Goal: Task Accomplishment & Management: Complete application form

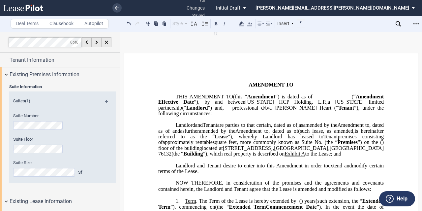
select select "number:2"
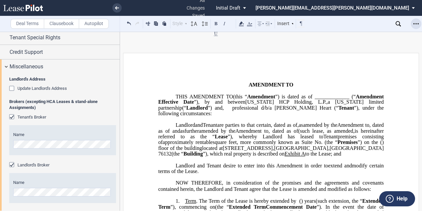
click at [418, 24] on div "Open Lease options menu" at bounding box center [415, 23] width 11 height 11
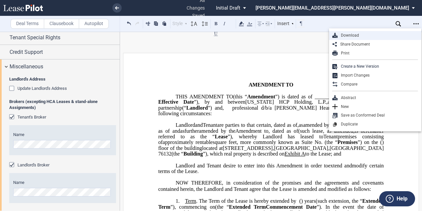
click at [391, 37] on div "Download" at bounding box center [377, 36] width 80 height 6
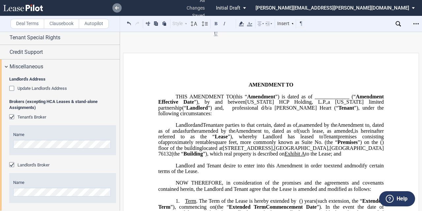
click at [113, 8] on link at bounding box center [116, 7] width 9 height 9
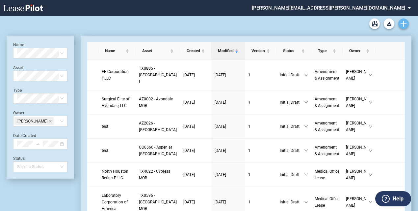
click at [406, 21] on icon "Create new document" at bounding box center [404, 24] width 6 height 6
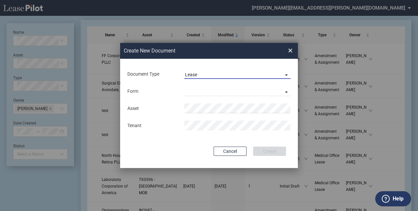
click at [212, 75] on span "Lease" at bounding box center [232, 74] width 95 height 7
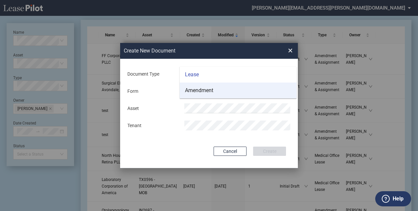
click at [203, 89] on div "Amendment" at bounding box center [199, 90] width 28 height 7
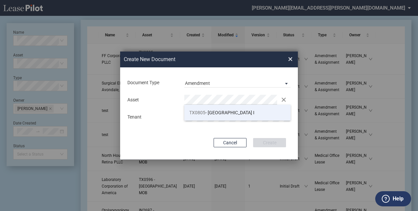
click at [205, 114] on span "TX0805" at bounding box center [197, 112] width 16 height 5
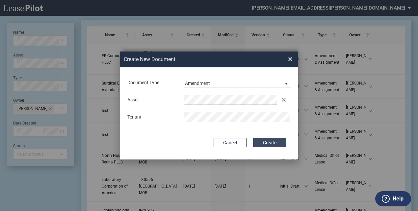
click at [277, 144] on button "Create" at bounding box center [269, 142] width 33 height 9
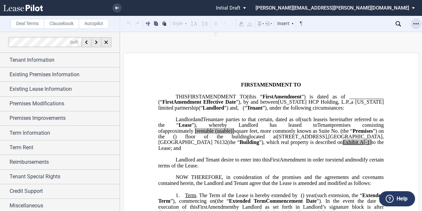
click at [414, 19] on div "Open Lease options menu" at bounding box center [415, 23] width 11 height 11
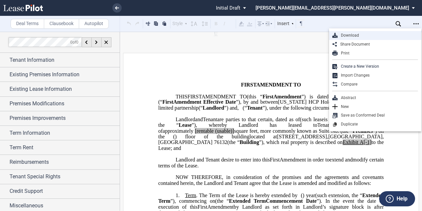
click at [383, 33] on div "Download" at bounding box center [377, 36] width 80 height 6
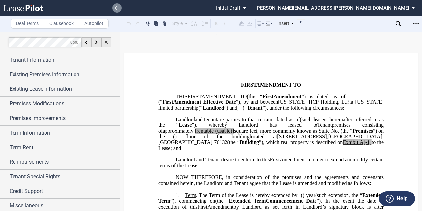
click at [119, 8] on icon at bounding box center [117, 7] width 4 height 3
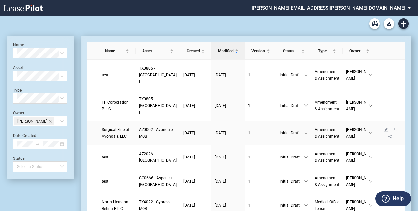
click at [141, 138] on span "AZ0002 - Avondale MOB" at bounding box center [156, 132] width 34 height 11
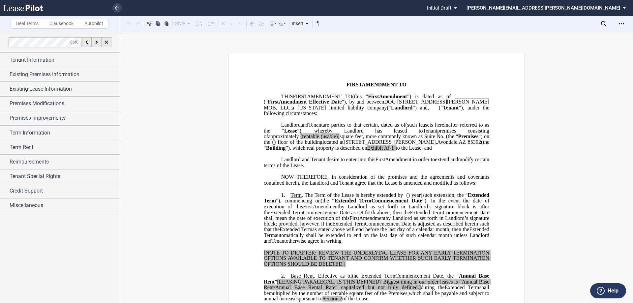
click at [421, 28] on div "Download Share Document Print Create a New Version Import Changes Compare Abstr…" at bounding box center [622, 23] width 12 height 11
click at [421, 24] on div "Open Lease options menu" at bounding box center [621, 23] width 11 height 11
click at [421, 34] on div "Download" at bounding box center [583, 36] width 80 height 6
click at [85, 56] on div "Tenant Information" at bounding box center [65, 60] width 110 height 8
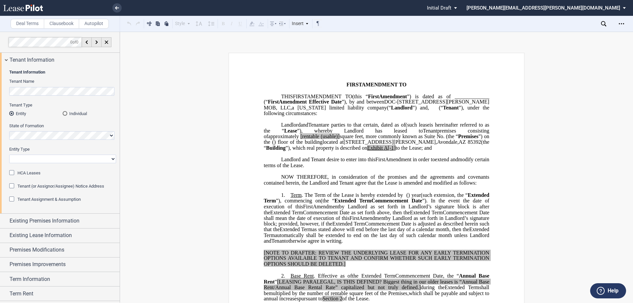
click at [9, 97] on div "Tenant Information Tenant Name Tenant Type Entity Individual State of Formation…" at bounding box center [60, 140] width 120 height 146
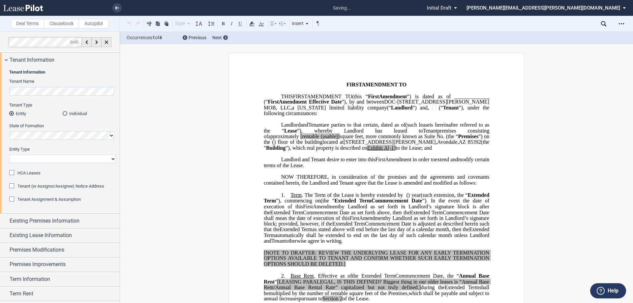
click at [66, 161] on select "Corporation Limited Liability Company General Partnership Limited Partnership O…" at bounding box center [62, 159] width 107 height 9
select select "limited liability company"
click at [9, 155] on select "Corporation Limited Liability Company General Partnership Limited Partnership O…" at bounding box center [62, 159] width 107 height 9
click at [65, 199] on span "Tenant Assignment & Assumption" at bounding box center [48, 199] width 63 height 5
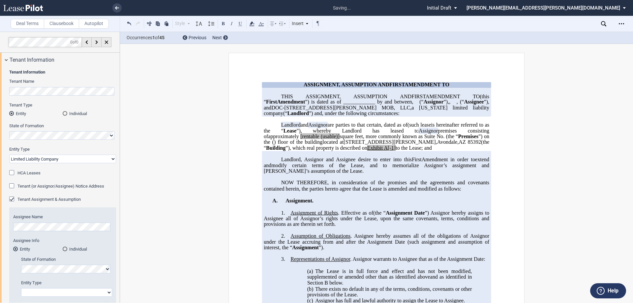
click at [66, 199] on span "Tenant Assignment & Assumption" at bounding box center [48, 199] width 63 height 5
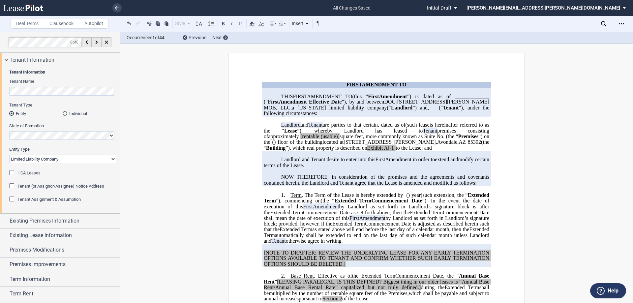
click at [56, 186] on span "Tenant (or Assignor/Assignee) Notice Address" at bounding box center [60, 185] width 87 height 5
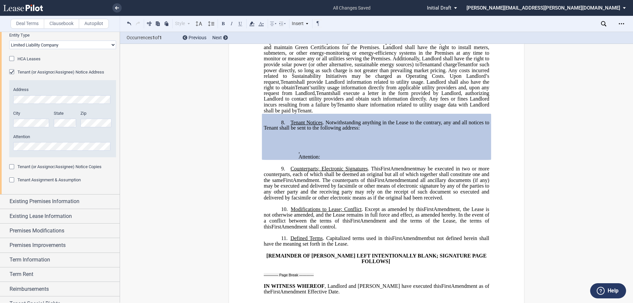
scroll to position [132, 0]
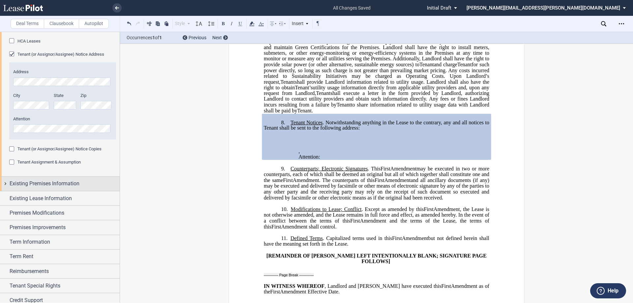
click at [68, 177] on div "Existing Premises Information" at bounding box center [60, 184] width 120 height 14
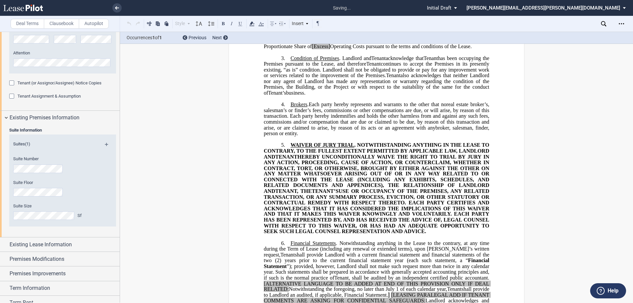
scroll to position [1, 0]
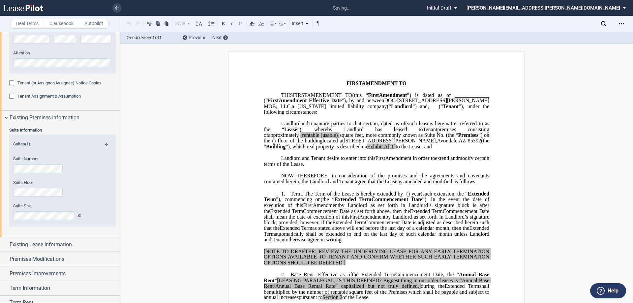
click at [86, 208] on label "Suite Size" at bounding box center [53, 206] width 81 height 6
click at [77, 117] on span "Existing Premises Information" at bounding box center [45, 118] width 70 height 8
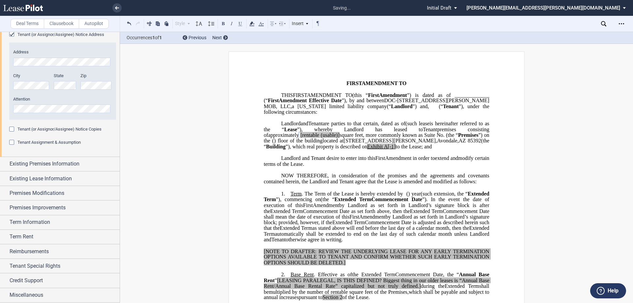
scroll to position [152, 0]
click at [319, 138] on span "[rentable" at bounding box center [309, 135] width 19 height 6
drag, startPoint x: 446, startPoint y: 140, endPoint x: 424, endPoint y: 141, distance: 22.1
click at [421, 141] on span "approximately ﻿ ﻿ rentable (usable)] square feet, more commonly known as Suite …" at bounding box center [377, 138] width 227 height 12
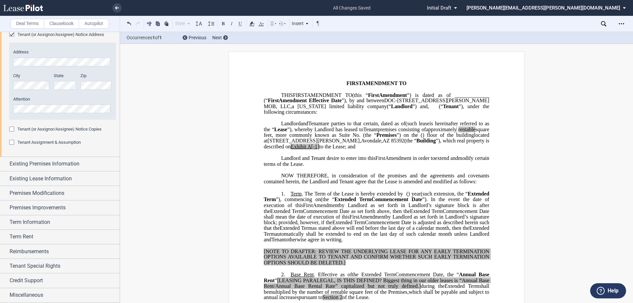
drag, startPoint x: 424, startPoint y: 140, endPoint x: 404, endPoint y: 139, distance: 19.8
click at [404, 138] on span "approximately ﻿ ﻿ rentable square feet, more commonly known as Suite No. ﻿ ﻿ (t…" at bounding box center [377, 132] width 227 height 12
drag, startPoint x: 252, startPoint y: 22, endPoint x: 265, endPoint y: 33, distance: 17.1
click at [252, 22] on use at bounding box center [251, 23] width 5 height 5
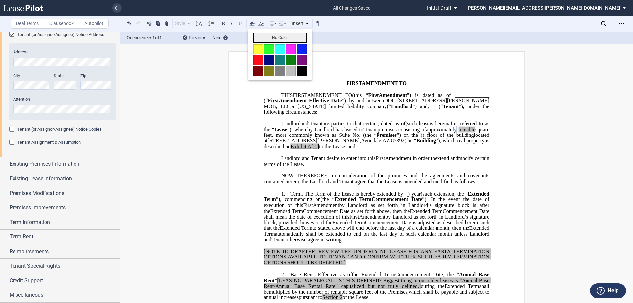
click at [276, 36] on button "No Color" at bounding box center [279, 38] width 53 height 10
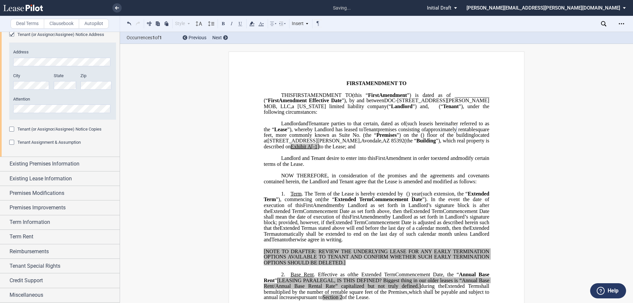
click at [357, 121] on p "﻿" at bounding box center [376, 118] width 225 height 6
click at [43, 210] on div "Miscellaneous" at bounding box center [65, 295] width 110 height 8
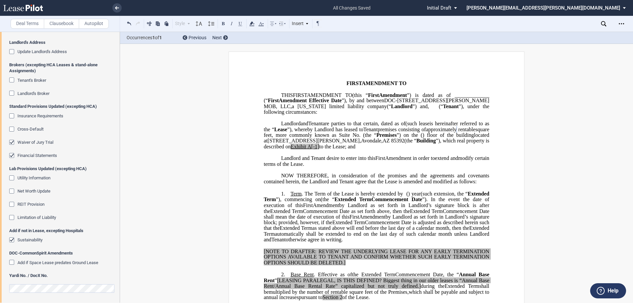
scroll to position [417, 0]
click at [36, 81] on span "Tenant's Broker" at bounding box center [31, 79] width 29 height 5
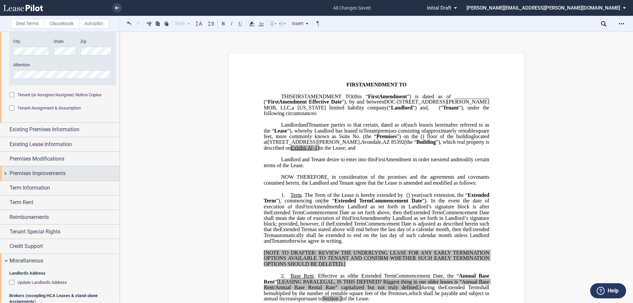
scroll to position [198, 0]
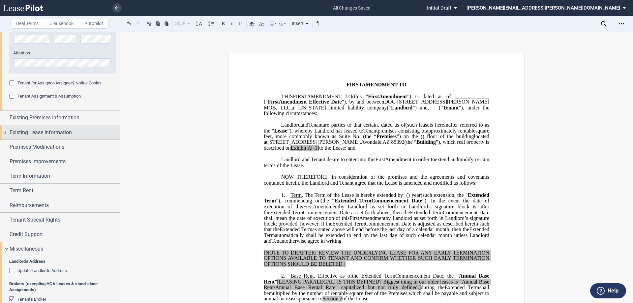
click at [50, 134] on span "Existing Lease Information" at bounding box center [41, 132] width 62 height 8
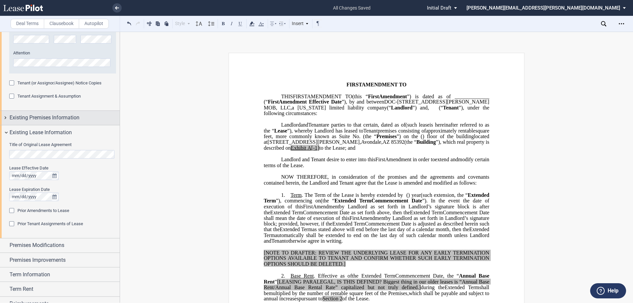
click at [50, 122] on span "Existing Premises Information" at bounding box center [45, 118] width 70 height 8
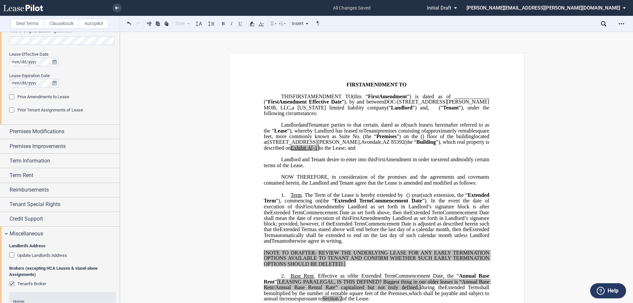
scroll to position [395, 0]
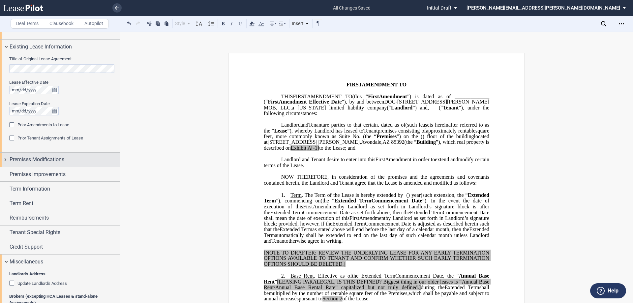
click at [48, 158] on span "Premises Modifications" at bounding box center [37, 159] width 55 height 8
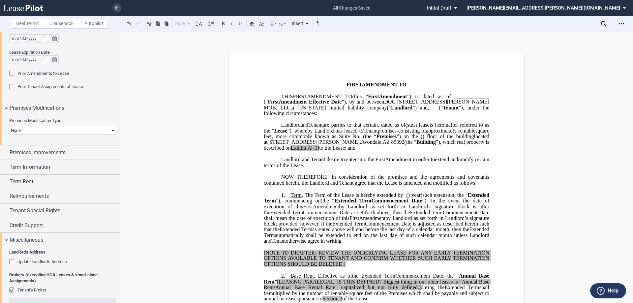
scroll to position [461, 0]
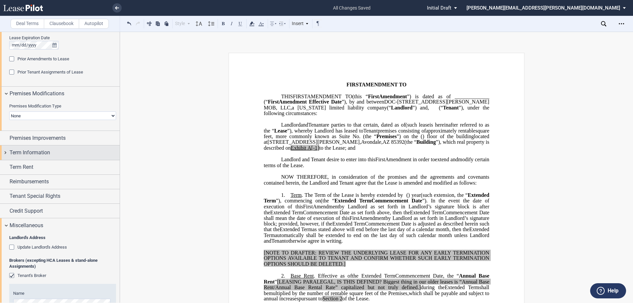
click at [50, 153] on div "Term Information" at bounding box center [65, 153] width 110 height 8
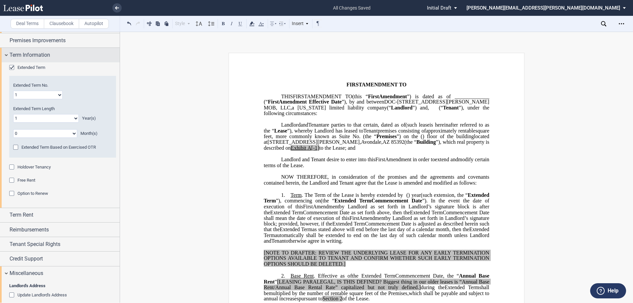
scroll to position [560, 0]
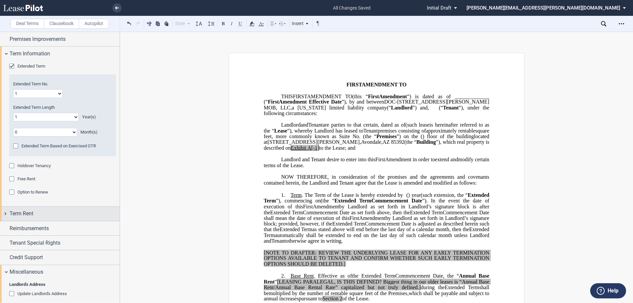
click at [39, 210] on div "Term Rent" at bounding box center [65, 214] width 110 height 8
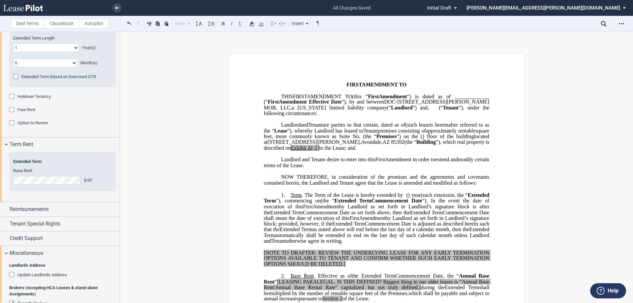
scroll to position [659, 0]
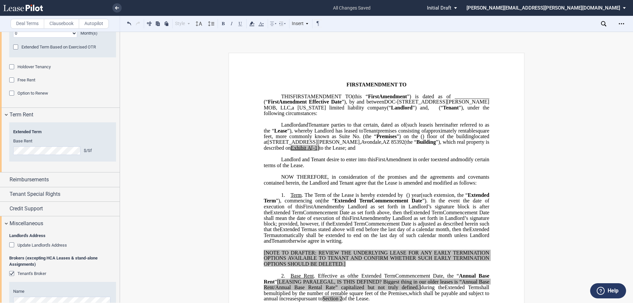
click at [53, 181] on div "Reimbursements" at bounding box center [65, 180] width 110 height 8
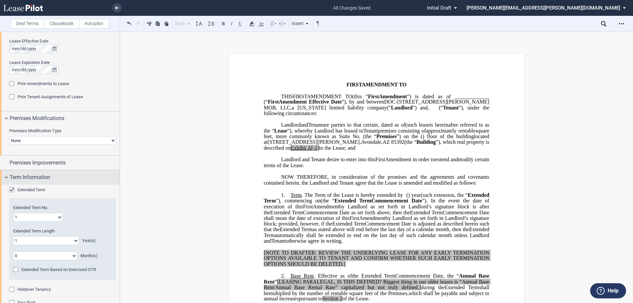
scroll to position [428, 0]
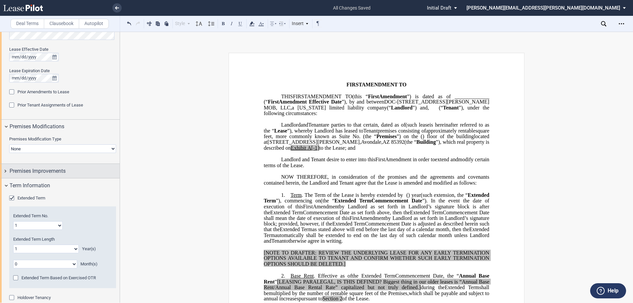
click at [57, 173] on span "Premises Improvements" at bounding box center [38, 171] width 56 height 8
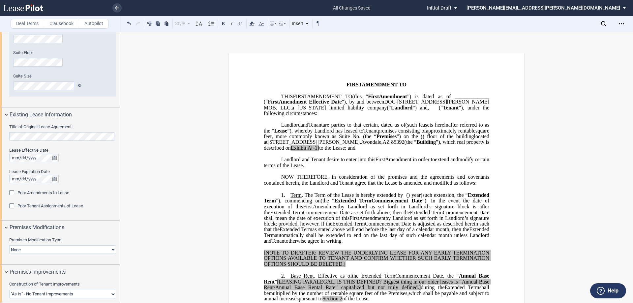
scroll to position [329, 0]
click at [54, 190] on span "Prior Amendments to Lease" at bounding box center [43, 190] width 52 height 5
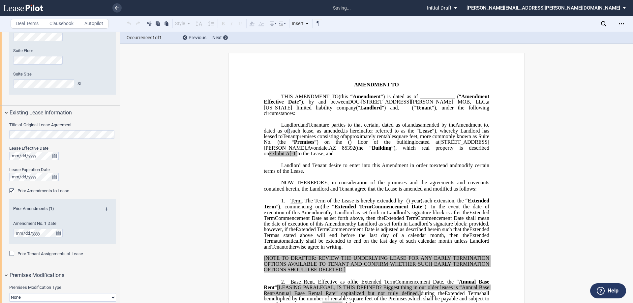
click at [107, 208] on md-icon at bounding box center [109, 211] width 9 height 8
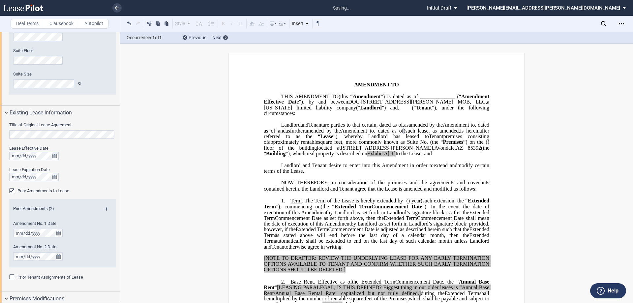
click at [103, 209] on div "Prior Amendments (2)" at bounding box center [62, 210] width 107 height 8
click at [105, 209] on md-icon at bounding box center [109, 211] width 9 height 8
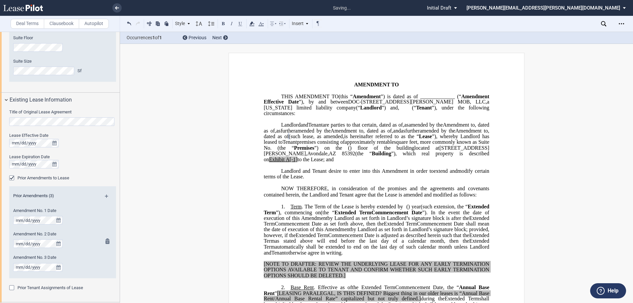
scroll to position [362, 0]
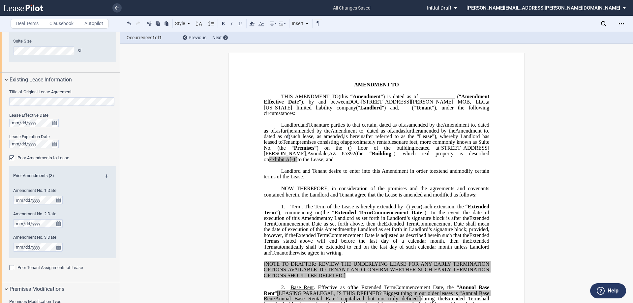
click at [53, 210] on span "Prior Tenant Assignments of Lease" at bounding box center [50, 267] width 66 height 5
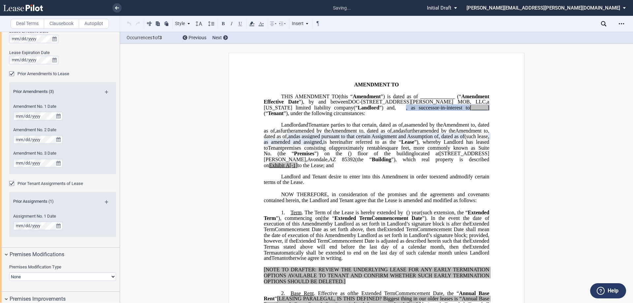
scroll to position [461, 0]
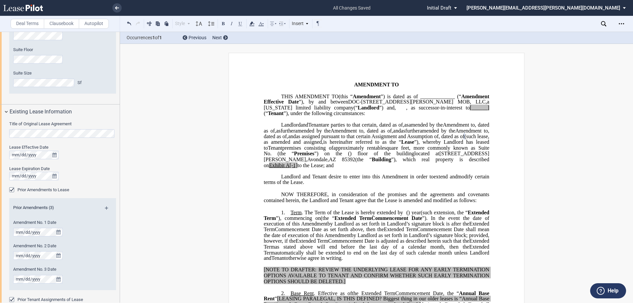
scroll to position [329, 0]
click at [330, 133] on span "amended by the" at bounding box center [313, 130] width 36 height 6
drag, startPoint x: 336, startPoint y: 82, endPoint x: 483, endPoint y: 82, distance: 146.6
click at [421, 82] on p "﻿ ﻿ FIRST AMENDMENT TO ﻿ ﻿" at bounding box center [376, 85] width 225 height 6
click at [295, 99] on span "AMENDMENT TO ﻿ ﻿ (this “" at bounding box center [324, 96] width 58 height 6
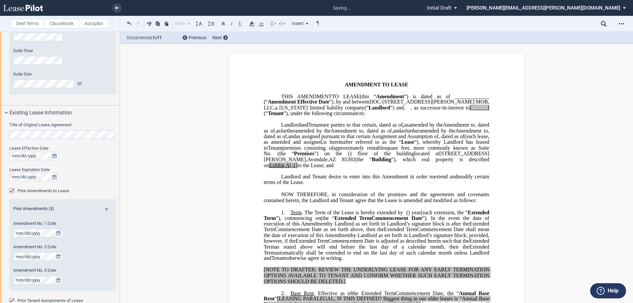
click at [279, 106] on span at bounding box center [278, 108] width 2 height 6
click at [421, 111] on span "[______]" at bounding box center [478, 108] width 19 height 6
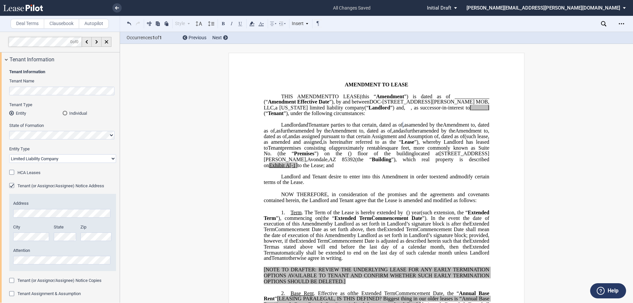
scroll to position [0, 0]
drag, startPoint x: 462, startPoint y: 115, endPoint x: 441, endPoint y: 113, distance: 20.6
click at [421, 113] on p "THIS ﻿ ﻿ FIRST AMENDMENT ﻿ ﻿T ﻿O LEASE (this “ ﻿ ﻿ First Amendment ”) is dated …" at bounding box center [376, 105] width 225 height 23
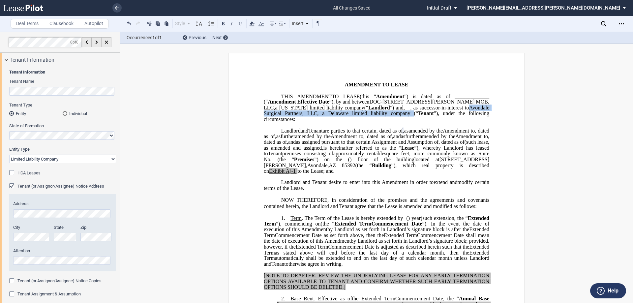
drag, startPoint x: 447, startPoint y: 112, endPoint x: 375, endPoint y: 120, distance: 72.5
click at [375, 120] on p "THIS ﻿ ﻿ FIRST AMENDMENT ﻿ ﻿T ﻿O LEASE (this “ ﻿ ﻿ First Amendment ”) is dated …" at bounding box center [376, 108] width 225 height 29
click at [249, 24] on icon at bounding box center [252, 24] width 8 height 8
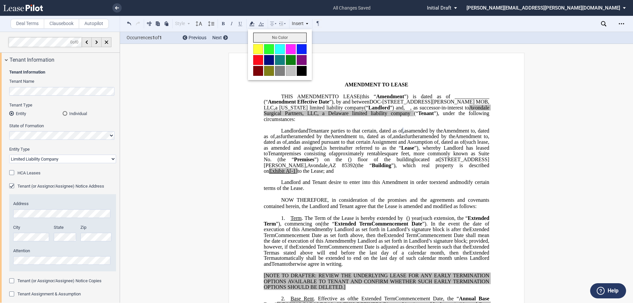
click at [274, 39] on button "No Color" at bounding box center [279, 38] width 53 height 10
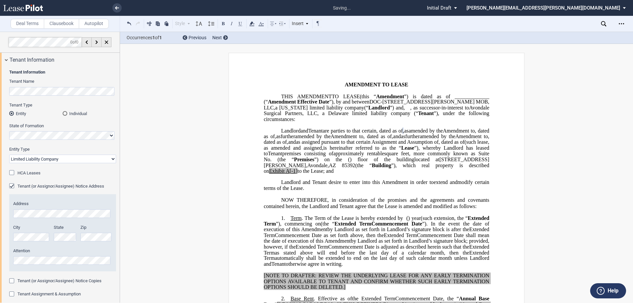
click at [295, 139] on span "further" at bounding box center [287, 136] width 14 height 6
drag, startPoint x: 428, startPoint y: 134, endPoint x: 432, endPoint y: 139, distance: 5.9
click at [421, 133] on span "Amendment to" at bounding box center [458, 130] width 32 height 6
click at [330, 139] on span "amended by the" at bounding box center [313, 136] width 36 height 6
click at [317, 139] on span "amended by the ﻿ ﻿ Amendment to ﻿ ﻿ , dated as of ﻿ ﻿" at bounding box center [377, 133] width 227 height 12
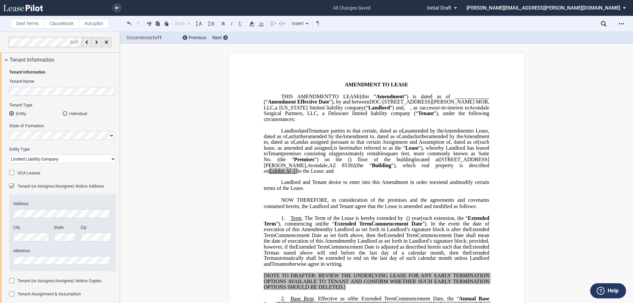
click at [323, 133] on span "are parties to that certain ﻿ ﻿ , dated as of ﻿ ﻿" at bounding box center [363, 130] width 81 height 6
click at [390, 131] on span "﻿ase" at bounding box center [386, 130] width 7 height 6
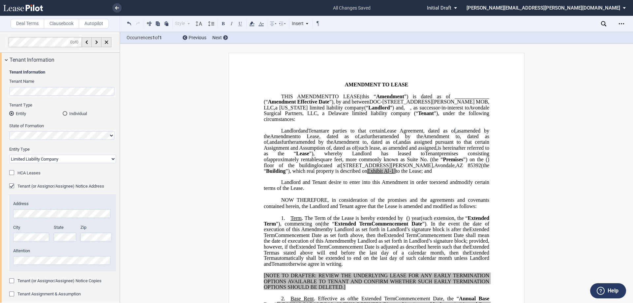
click at [421, 85] on p "﻿ ﻿ FIRST AMENDMENT TO ﻿ ﻿ ﻿LEASE" at bounding box center [376, 85] width 225 height 6
click at [376, 95] on span "(this “" at bounding box center [367, 96] width 16 height 6
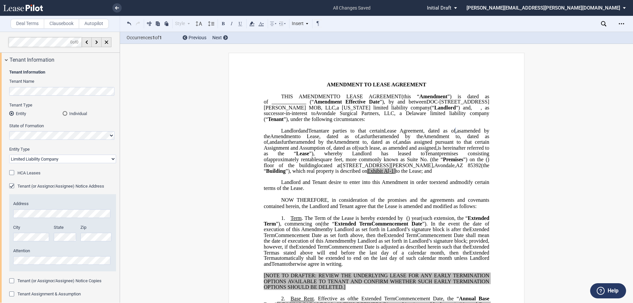
click at [410, 141] on span "amended by the ﻿ ﻿ Amendment to ﻿ ﻿ , dated as of ﻿ ﻿" at bounding box center [377, 139] width 227 height 12
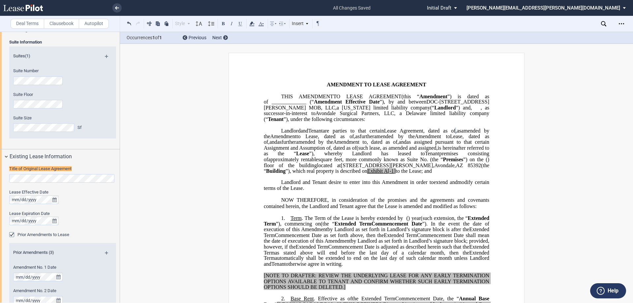
scroll to position [287, 0]
click at [381, 151] on span "as assigned pursuant to that certain Assignment and Assumption of ﻿ ﻿ , dated a…" at bounding box center [377, 145] width 227 height 12
click at [408, 158] on span "premises consisting of" at bounding box center [377, 157] width 227 height 12
click at [374, 156] on span "”), whereby Landlord has leased to" at bounding box center [390, 154] width 83 height 6
click at [383, 174] on span "A[-1]" at bounding box center [389, 171] width 12 height 6
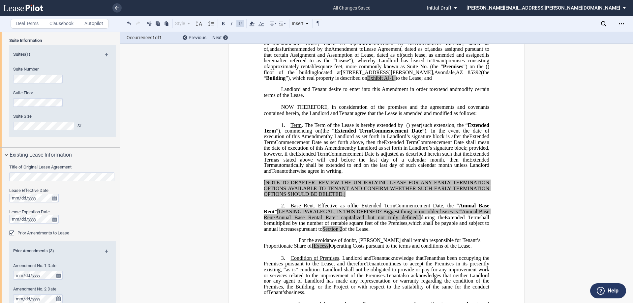
scroll to position [99, 0]
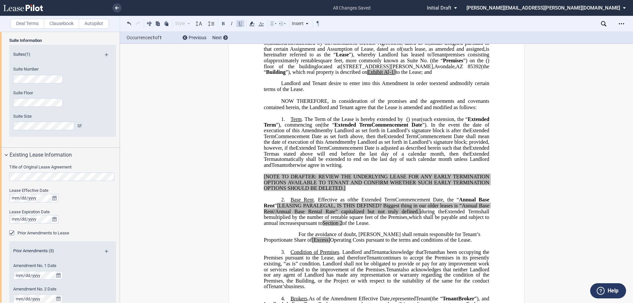
click at [328, 151] on span "Commencement Date is adjusted as described herein such that the" at bounding box center [398, 148] width 141 height 6
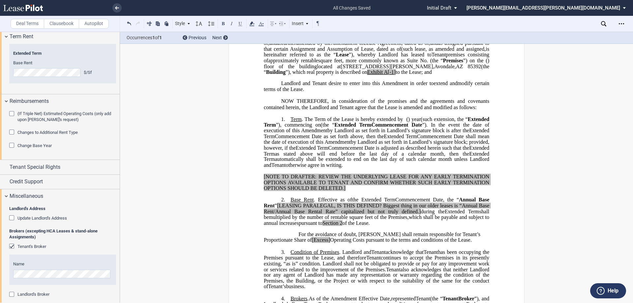
scroll to position [913, 0]
click at [50, 178] on div "Credit Support" at bounding box center [65, 181] width 110 height 8
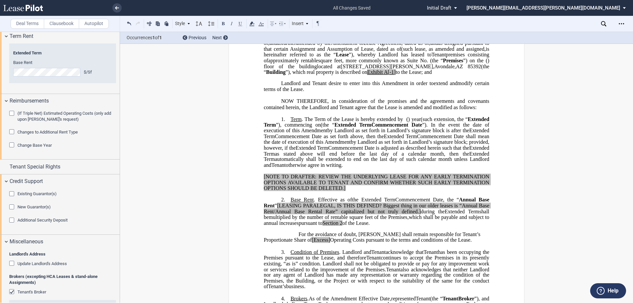
click at [47, 210] on span "Update Landlord's Address" at bounding box center [41, 263] width 49 height 5
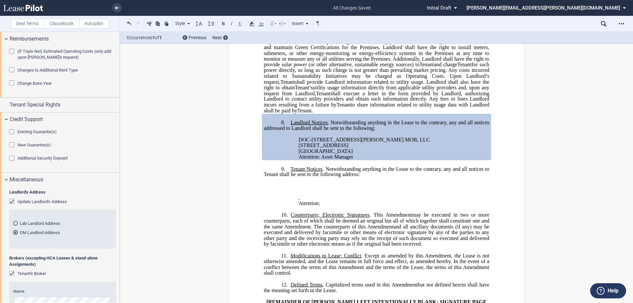
scroll to position [979, 0]
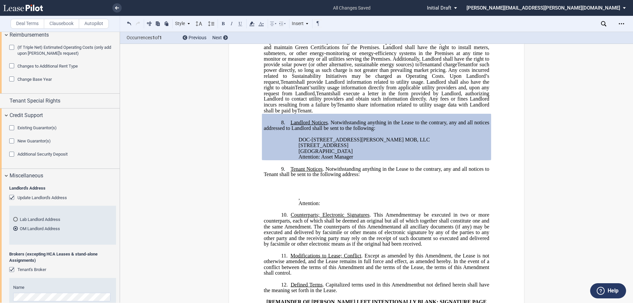
click at [51, 210] on md-radio-button "Lab Landlord Address" at bounding box center [62, 219] width 99 height 6
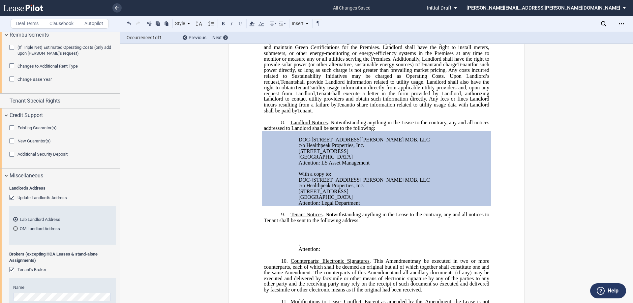
click at [49, 210] on md-radio-button "OM Landlord Address" at bounding box center [62, 228] width 99 height 6
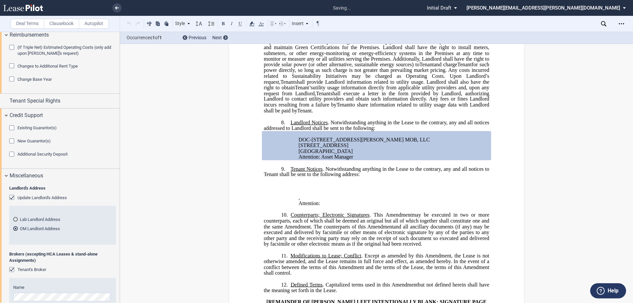
click at [50, 210] on md-radio-button "Lab Landlord Address" at bounding box center [62, 219] width 99 height 6
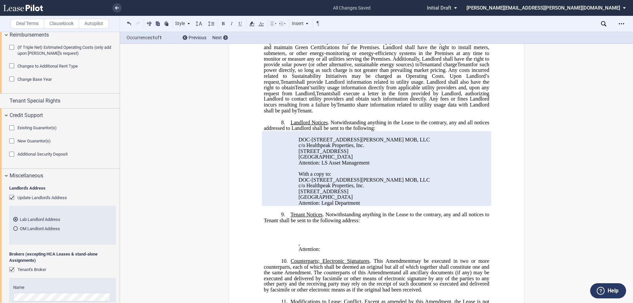
click at [48, 210] on md-radio-button "OM Landlord Address" at bounding box center [62, 228] width 99 height 6
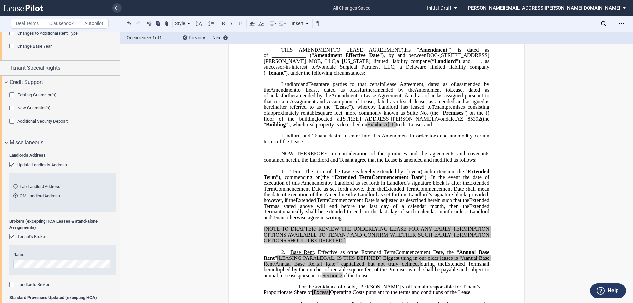
scroll to position [0, 0]
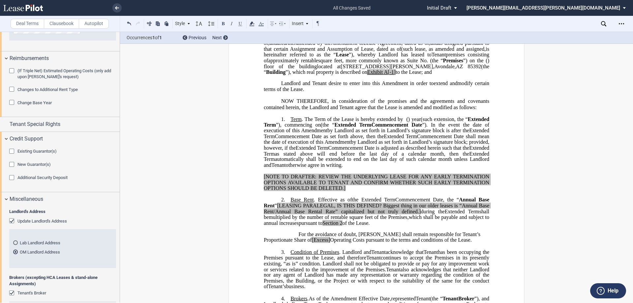
scroll to position [913, 0]
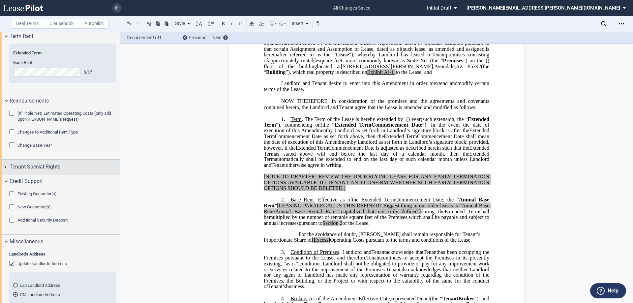
click at [60, 172] on div "Tenant Special Rights" at bounding box center [60, 166] width 120 height 14
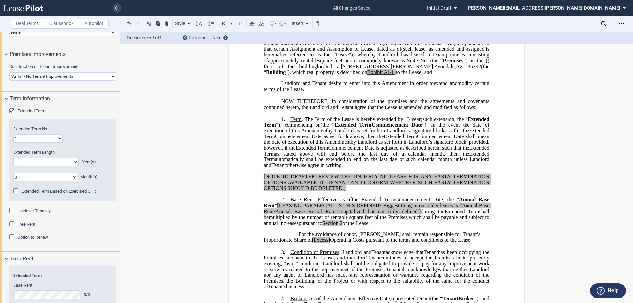
scroll to position [683, 0]
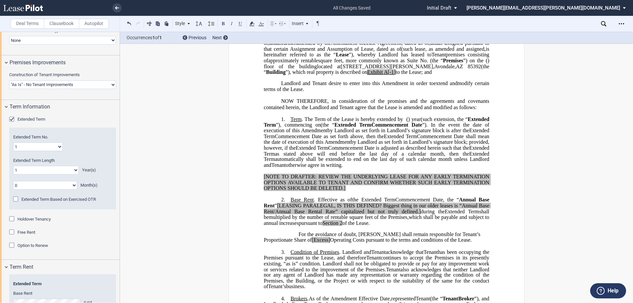
click at [62, 169] on select "0 1 2 3 4 5 6 7 8 9 10 11 12 13 14 15 16 17 18 19 20" at bounding box center [46, 170] width 66 height 9
select select "number:5"
click at [13, 166] on select "0 1 2 3 4 5 6 7 8 9 10 11 12 13 14 15 16 17 18 19 20" at bounding box center [46, 170] width 66 height 9
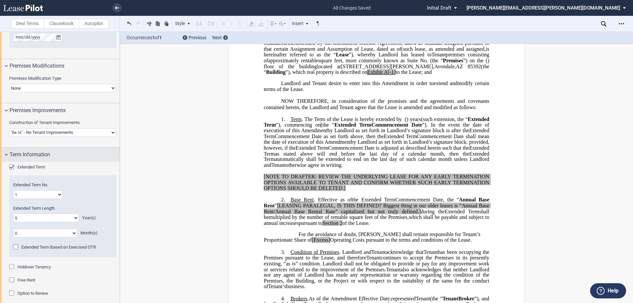
scroll to position [650, 0]
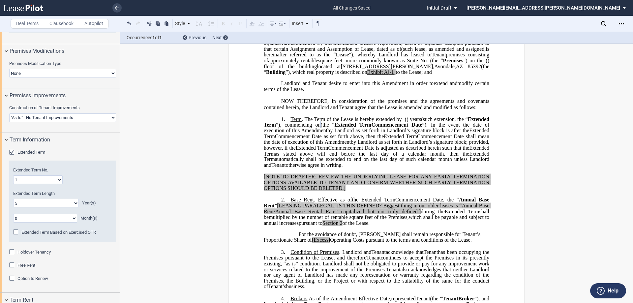
click at [49, 183] on select "1 2 3 4 5 6 7 8 9 10 11 12 13 14 15 16 17 18 19 20" at bounding box center [37, 179] width 49 height 9
select select "number:2"
click at [13, 175] on select "1 2 3 4 5 6 7 8 9 10 11 12 13 14 15 16 17 18 19 20" at bounding box center [37, 179] width 49 height 9
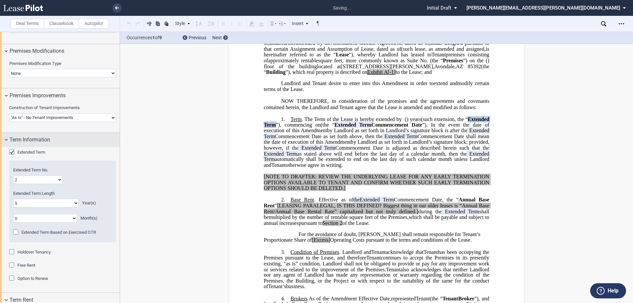
click at [99, 143] on div "Term Information" at bounding box center [65, 140] width 110 height 8
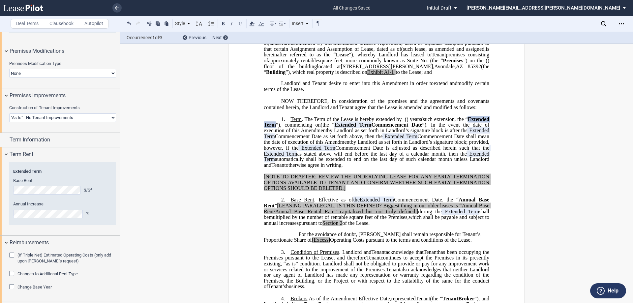
click at [365, 168] on p "1. Term . The Term of the Lease is hereby extended by [__________] ﻿ ﻿ ( ﻿ ﻿ ) …" at bounding box center [376, 142] width 225 height 52
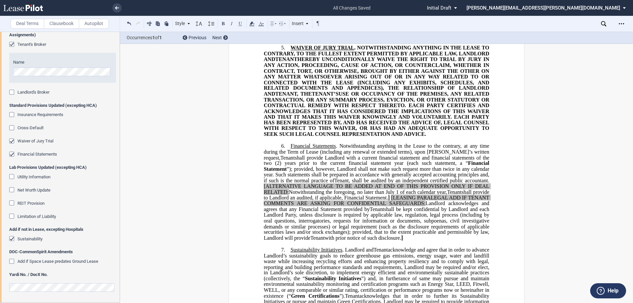
scroll to position [428, 0]
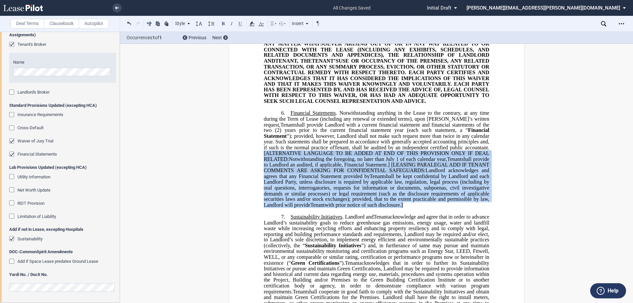
drag, startPoint x: 483, startPoint y: 223, endPoint x: 256, endPoint y: 170, distance: 233.4
click at [256, 170] on div "﻿ !!CUSTOM_FOOTER_DISTANCE_0.1!! !!CUSTOM_FOOTER_START!! ﻿ !!CUSTOM_PAGE_NUMBER…" at bounding box center [376, 257] width 296 height 1266
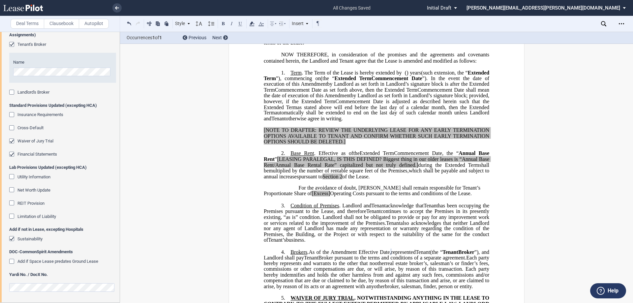
scroll to position [141, 0]
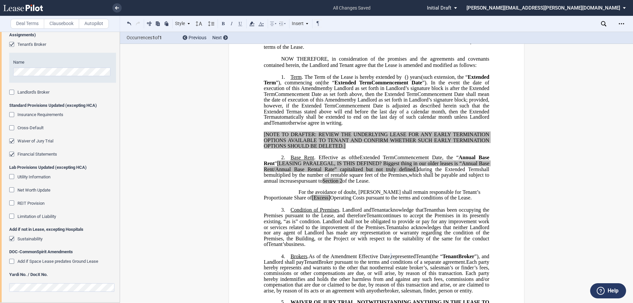
click at [388, 207] on p "﻿" at bounding box center [376, 204] width 225 height 6
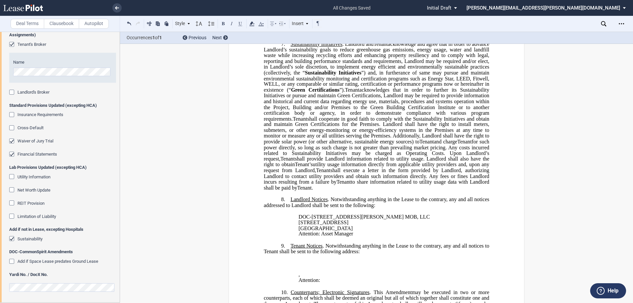
scroll to position [569, 0]
